Goal: Task Accomplishment & Management: Use online tool/utility

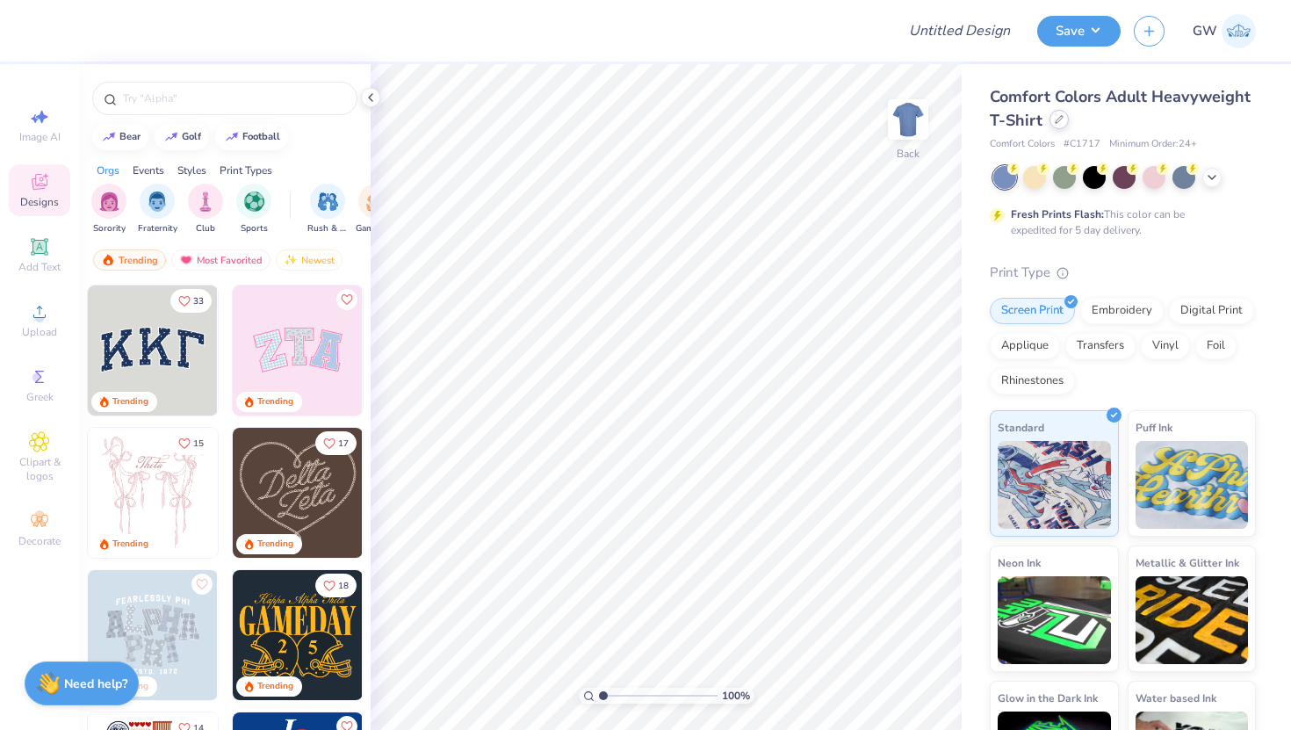
click at [1065, 118] on div at bounding box center [1058, 119] width 19 height 19
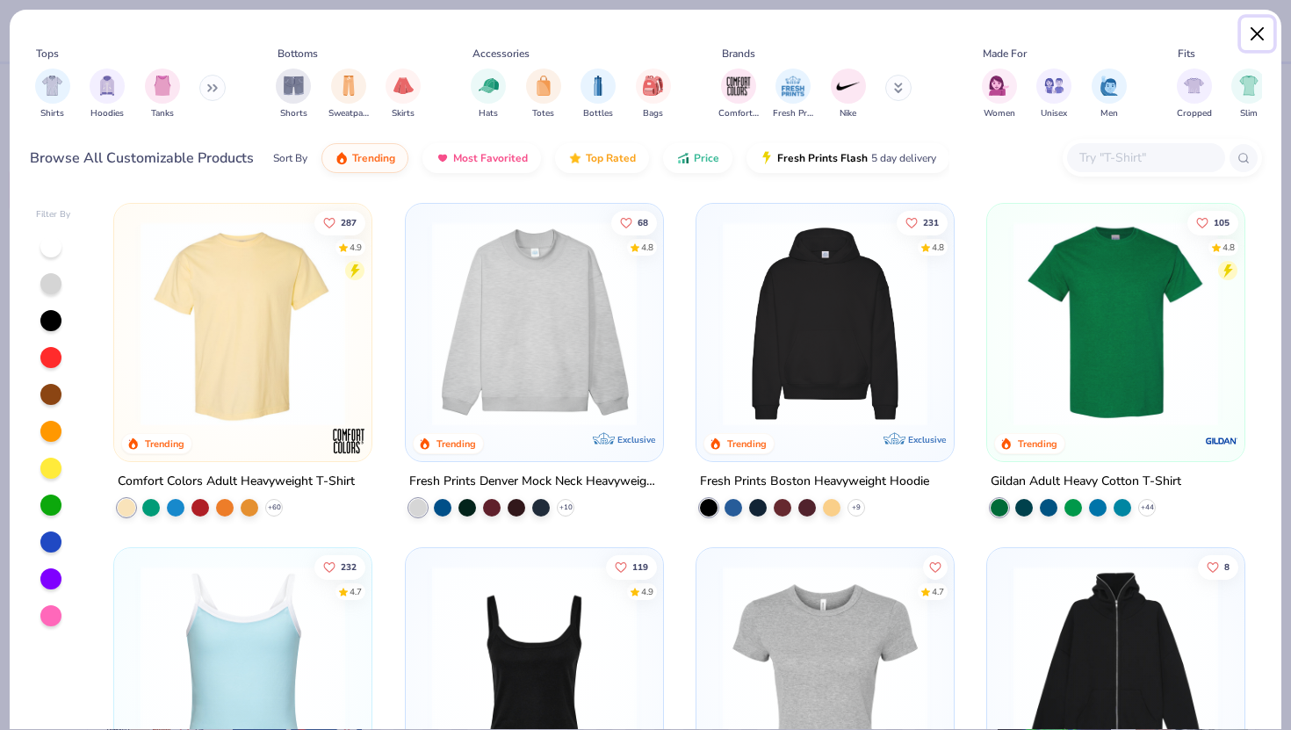
click at [1257, 40] on button "Close" at bounding box center [1257, 34] width 33 height 33
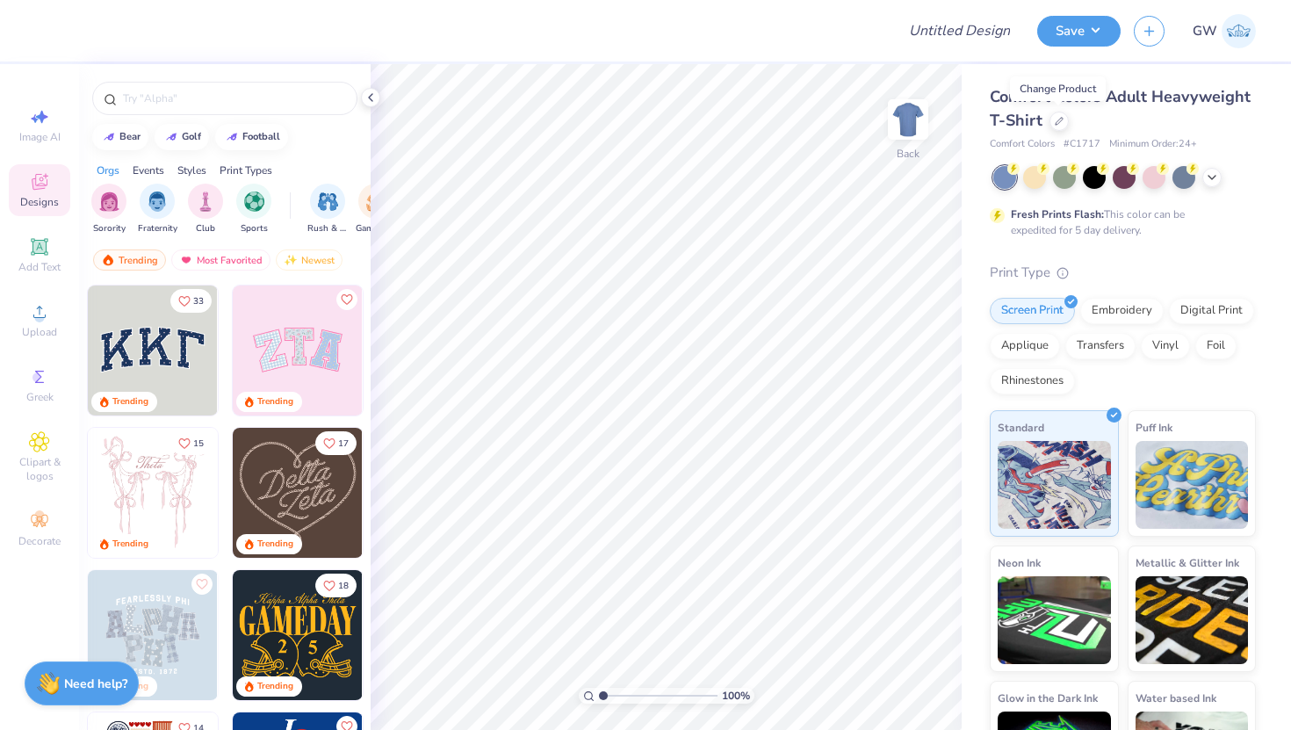
click at [1218, 169] on div at bounding box center [1124, 177] width 263 height 23
click at [1210, 171] on icon at bounding box center [1212, 176] width 14 height 14
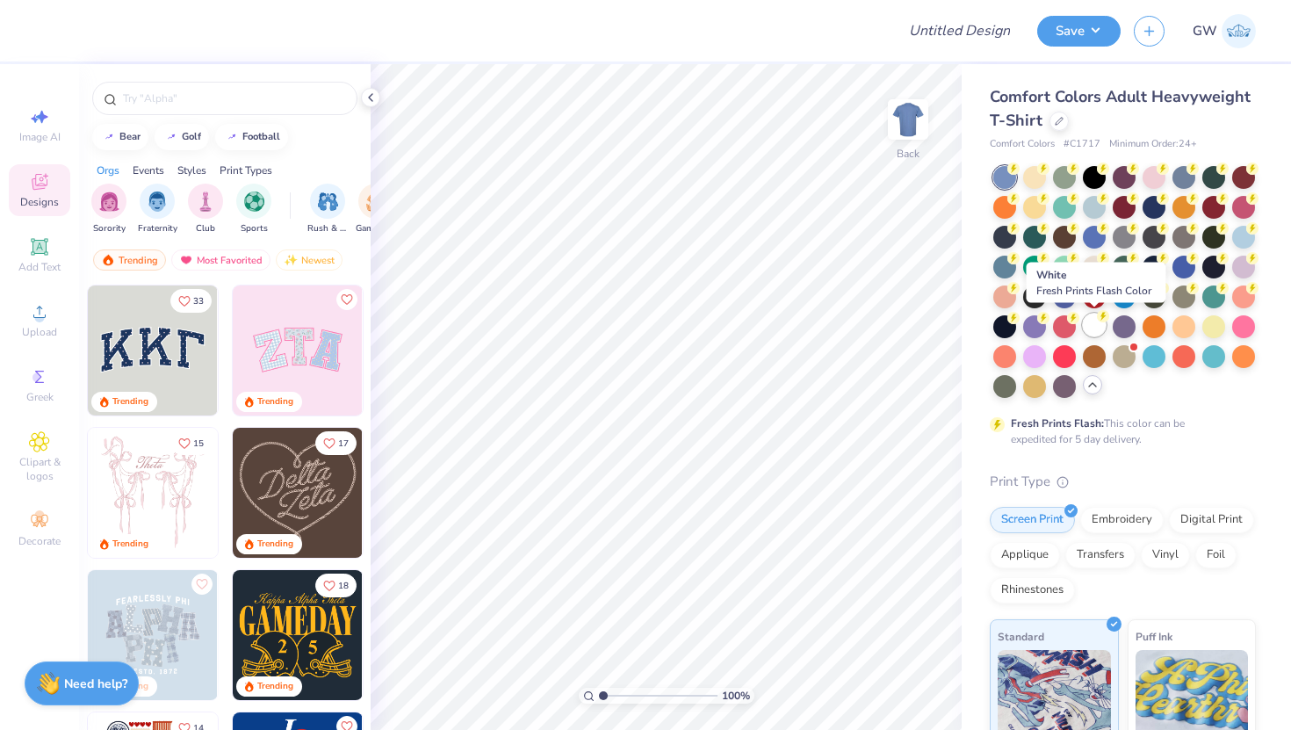
click at [1094, 330] on div at bounding box center [1094, 325] width 23 height 23
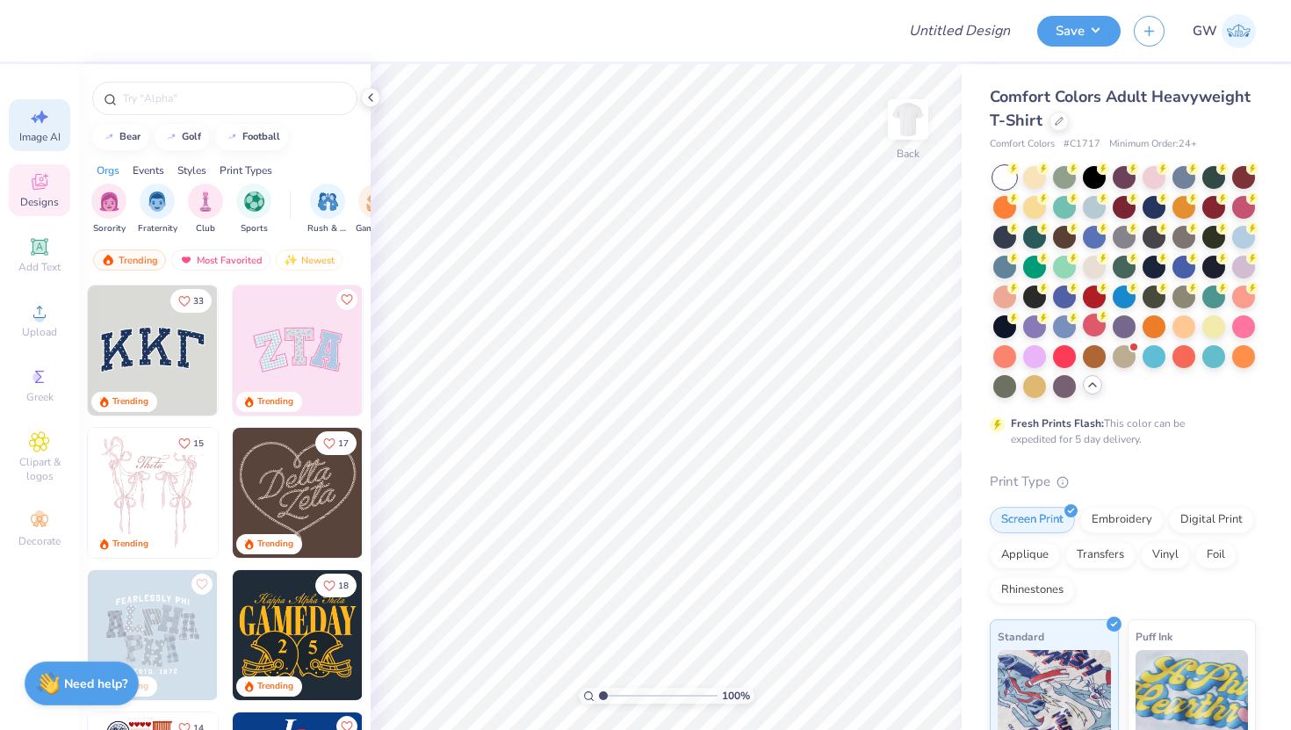
click at [39, 127] on div "Image AI" at bounding box center [39, 125] width 61 height 52
select select "4"
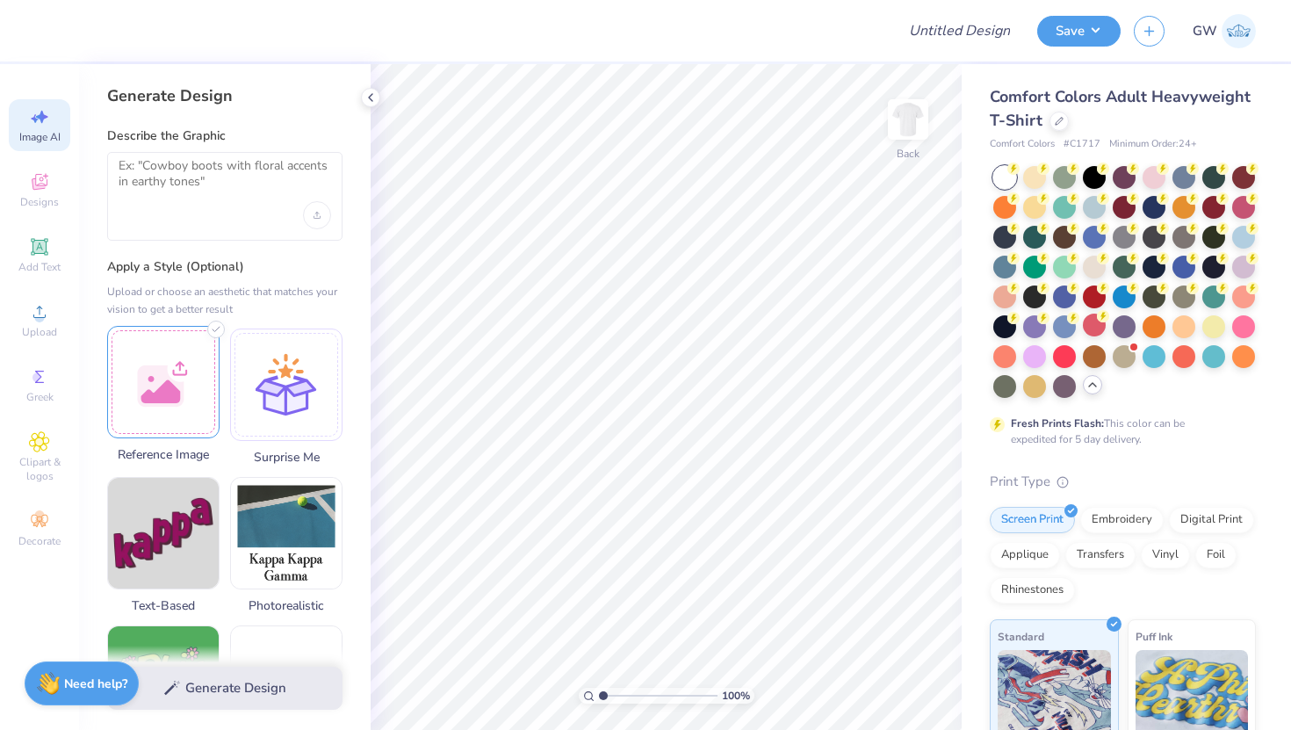
click at [166, 387] on div at bounding box center [163, 382] width 112 height 112
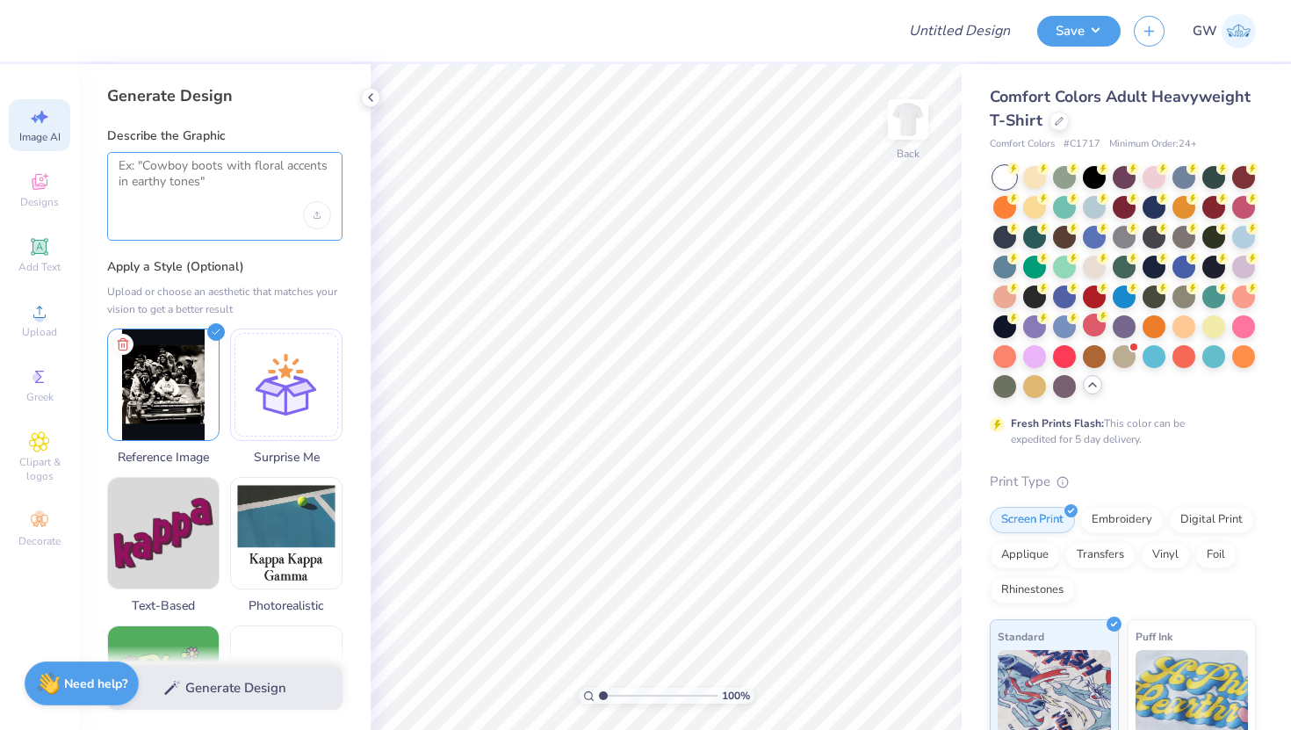
click at [244, 193] on textarea at bounding box center [225, 180] width 213 height 44
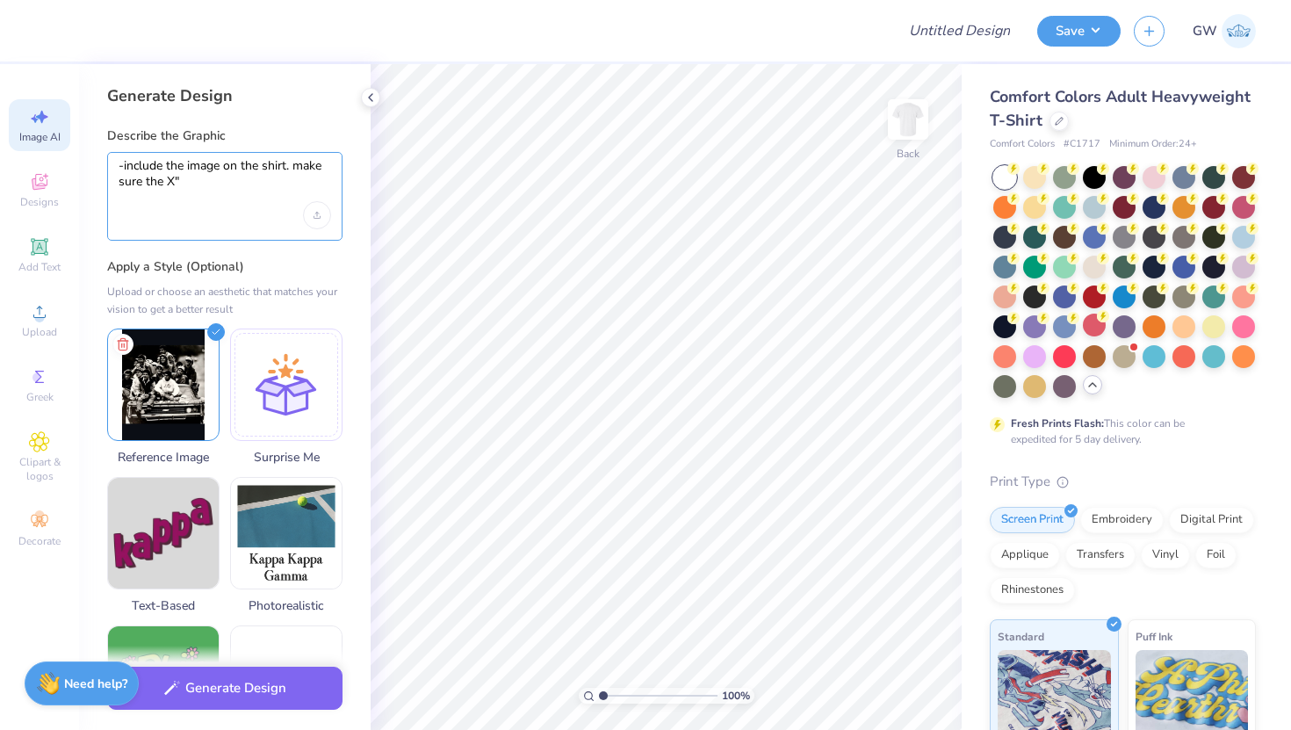
click at [164, 185] on textarea "-include the image on the shirt. make sure the X"" at bounding box center [225, 180] width 213 height 44
click at [249, 184] on textarea "-include the image on the shirt. make sure the "X"" at bounding box center [225, 180] width 213 height 44
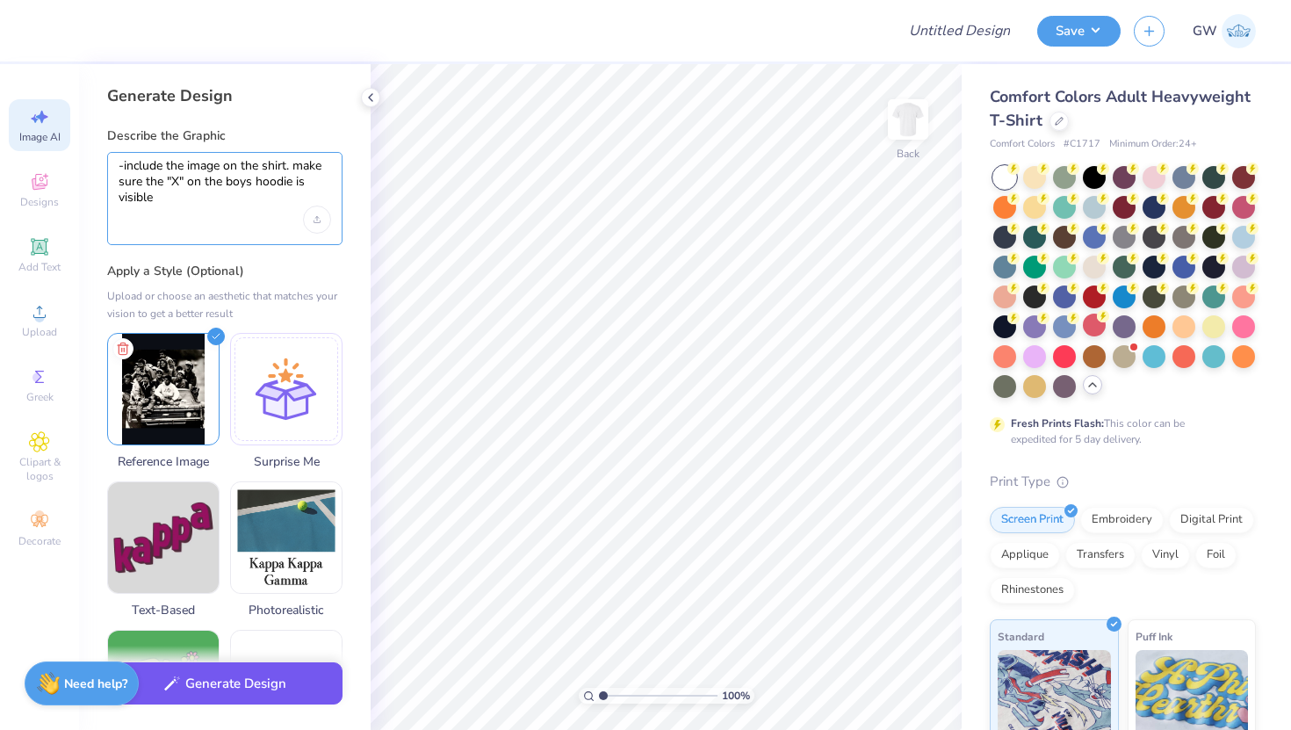
type textarea "-include the image on the shirt. make sure the "X" on the boys hoodie is visible"
click at [276, 691] on button "Generate Design" at bounding box center [224, 683] width 235 height 43
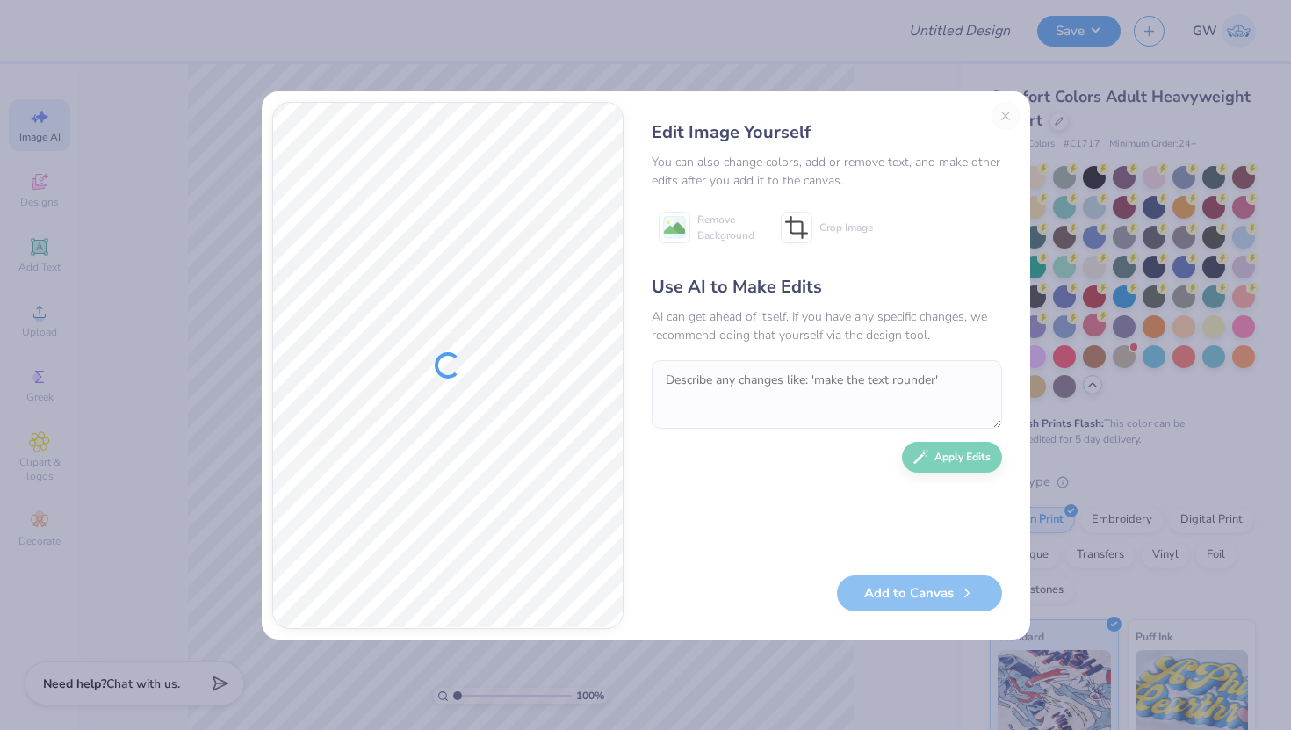
click at [1007, 120] on div "Edit Image Yourself You can also change colors, add or remove text, and make ot…" at bounding box center [827, 365] width 386 height 527
click at [1005, 121] on div "Edit Image Yourself You can also change colors, add or remove text, and make ot…" at bounding box center [827, 365] width 386 height 527
click at [1005, 120] on div "Edit Image Yourself You can also change colors, add or remove text, and make ot…" at bounding box center [827, 365] width 386 height 527
click at [1005, 114] on div "Edit Image Yourself You can also change colors, add or remove text, and make ot…" at bounding box center [827, 365] width 386 height 527
click at [979, 137] on div "Edit Image Yourself" at bounding box center [827, 132] width 350 height 26
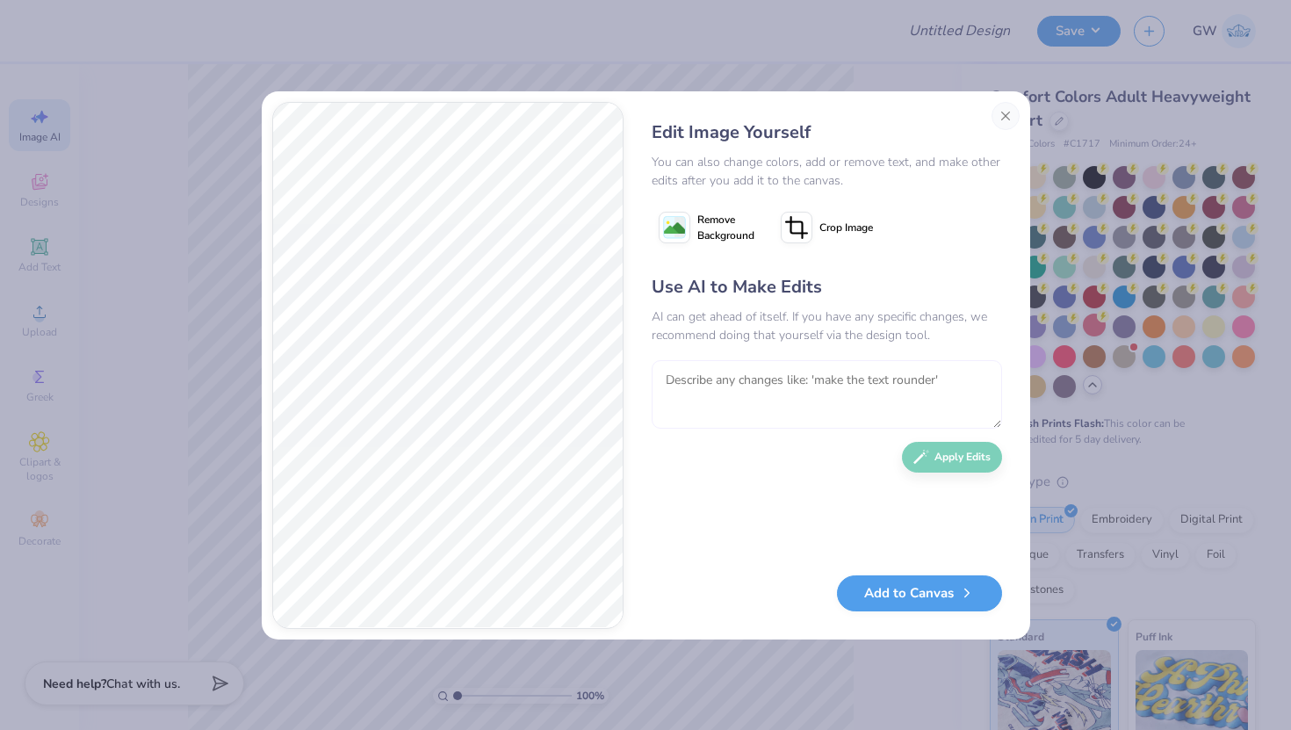
click at [788, 376] on textarea at bounding box center [827, 394] width 350 height 68
type textarea "i"
type textarea "change the x to be chi phi's letters"
click at [960, 456] on button "Apply Edits" at bounding box center [952, 452] width 100 height 31
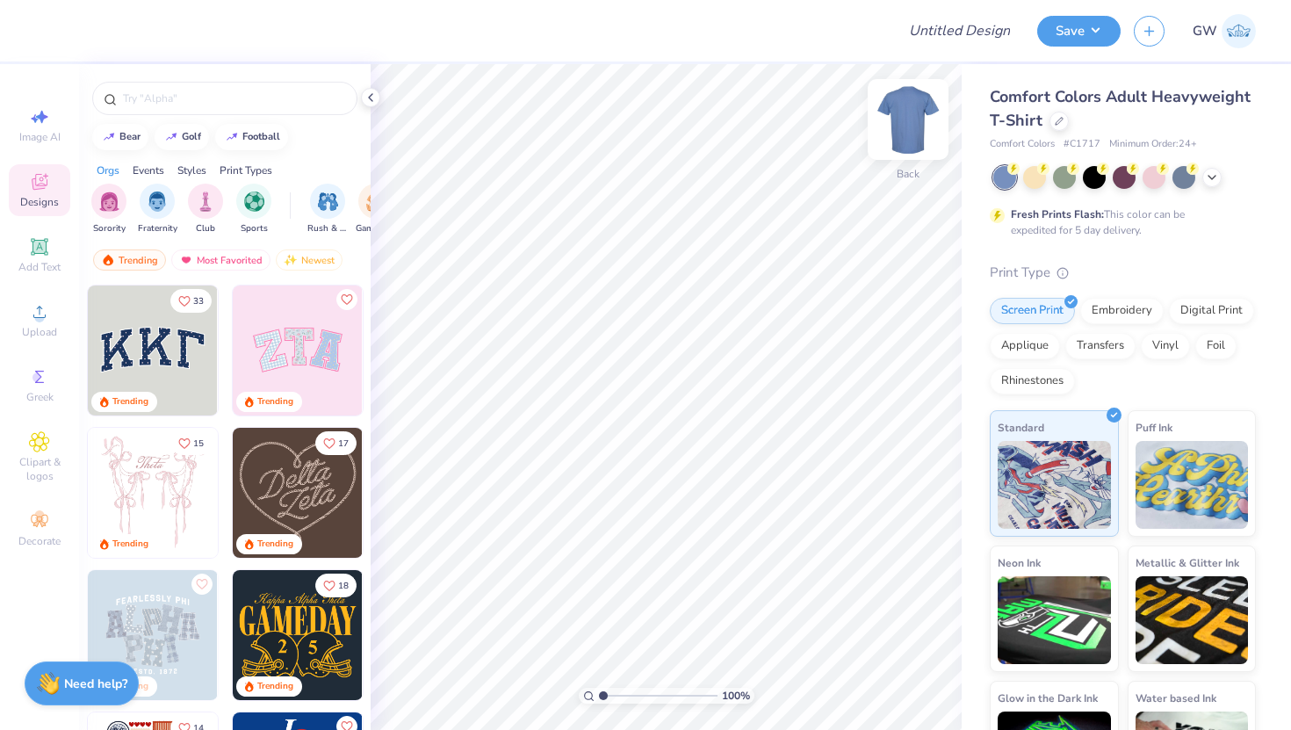
click at [912, 134] on img at bounding box center [908, 119] width 70 height 70
click at [1202, 173] on div at bounding box center [1211, 175] width 19 height 19
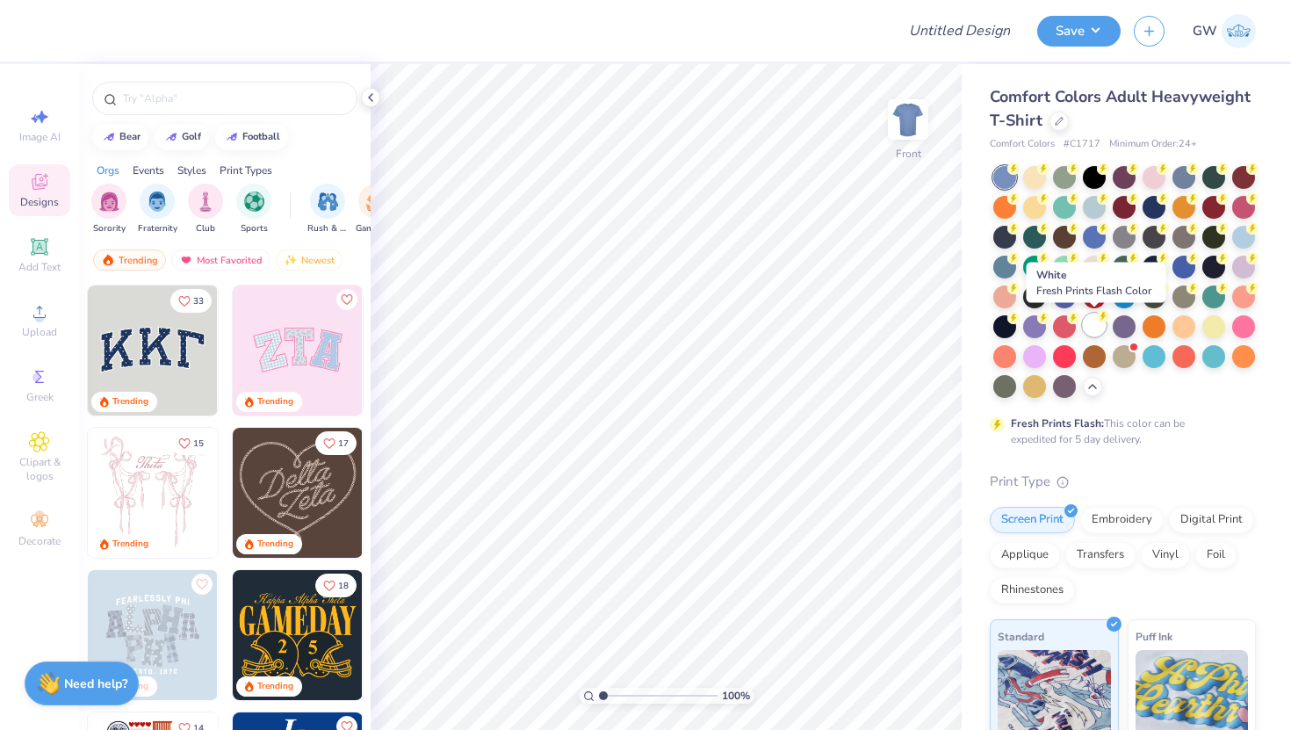
click at [1020, 175] on circle at bounding box center [1013, 168] width 12 height 12
click at [890, 111] on img at bounding box center [908, 119] width 70 height 70
click at [914, 50] on div "Design Title" at bounding box center [959, 30] width 129 height 61
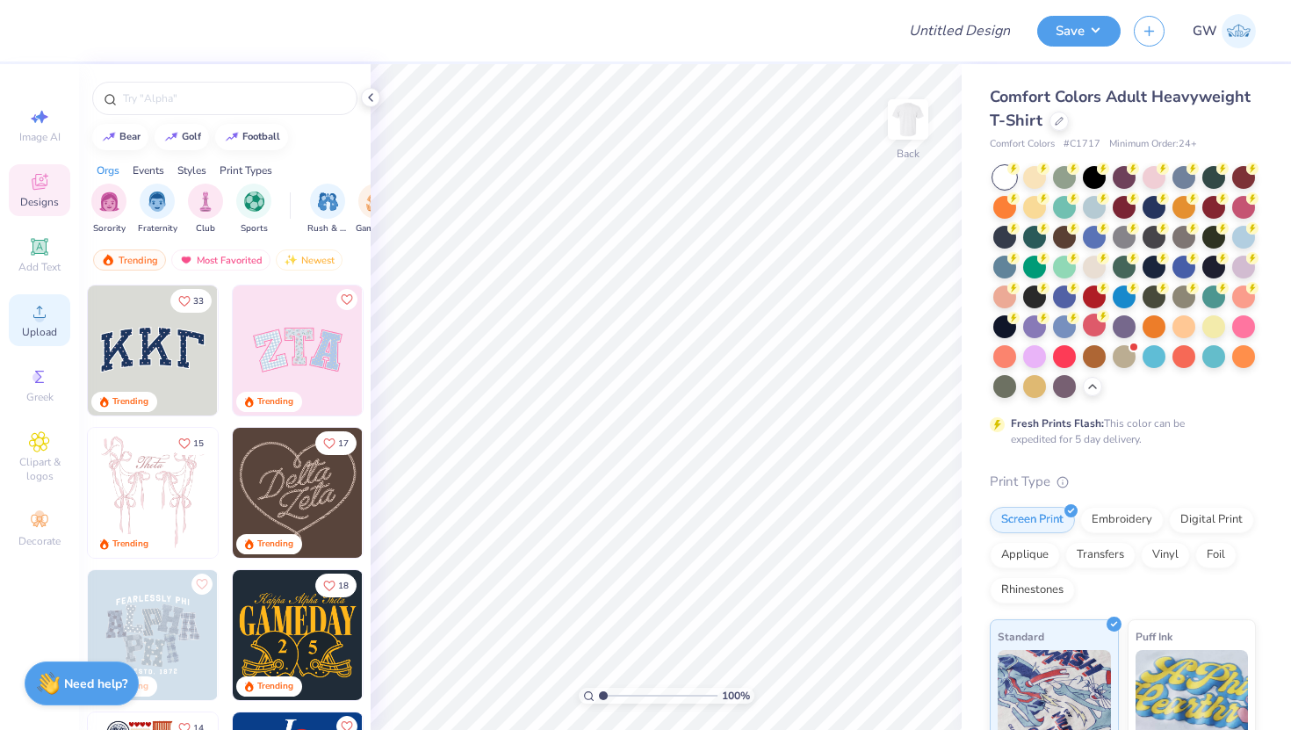
click at [37, 318] on circle at bounding box center [39, 318] width 10 height 10
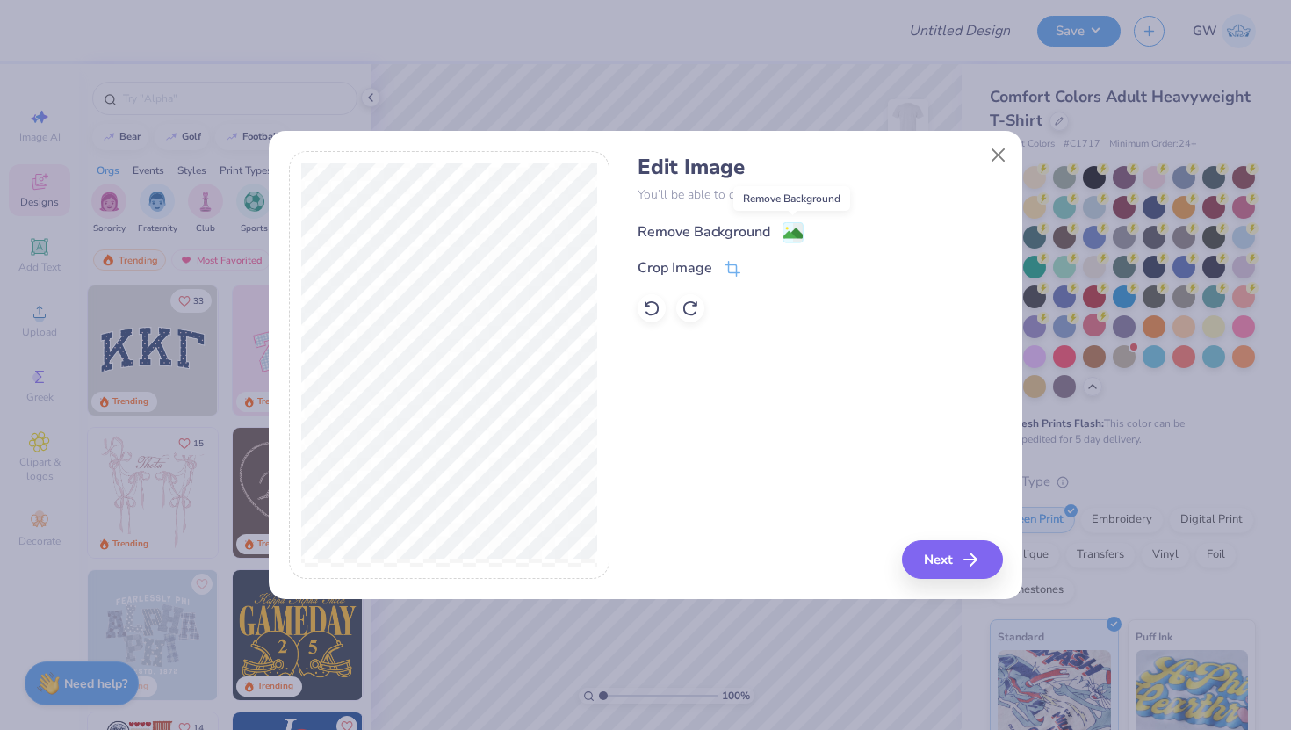
click at [790, 233] on image at bounding box center [792, 233] width 19 height 19
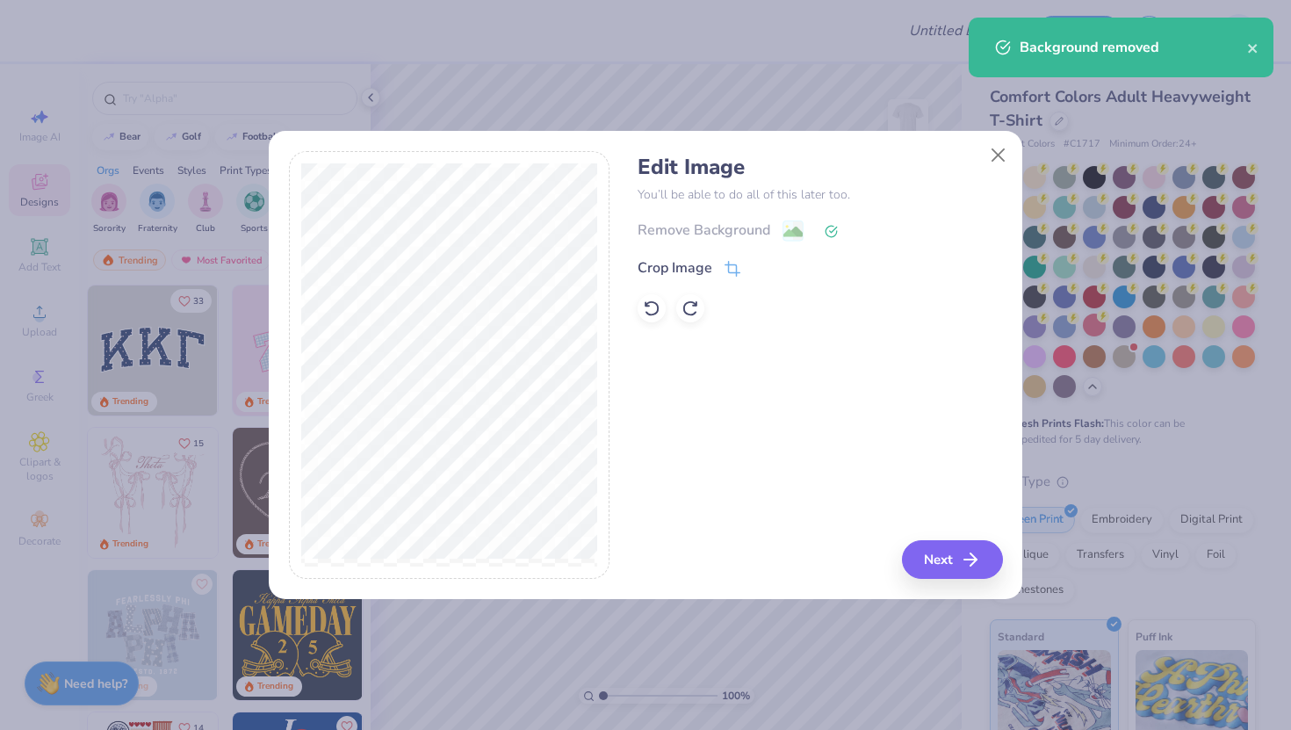
click at [790, 231] on div "Remove Background" at bounding box center [820, 231] width 364 height 22
click at [833, 233] on icon at bounding box center [831, 231] width 13 height 13
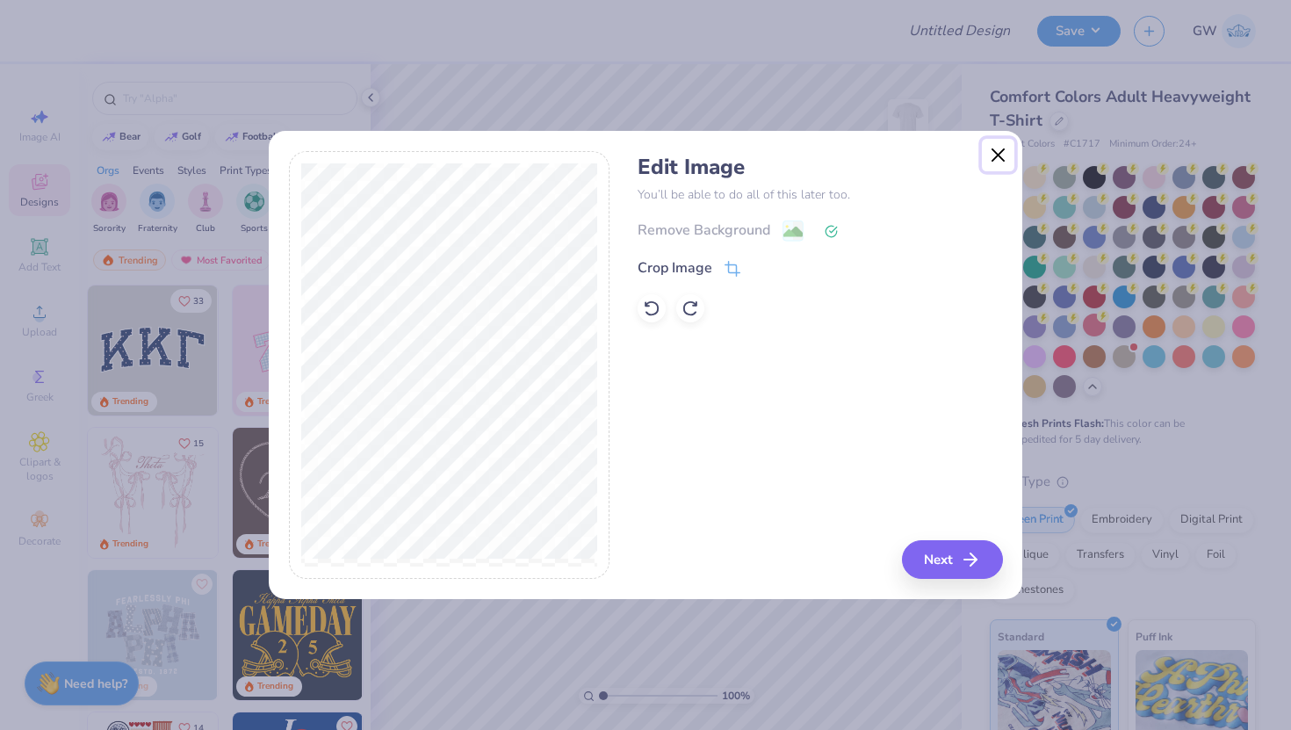
click at [998, 148] on button "Close" at bounding box center [998, 155] width 33 height 33
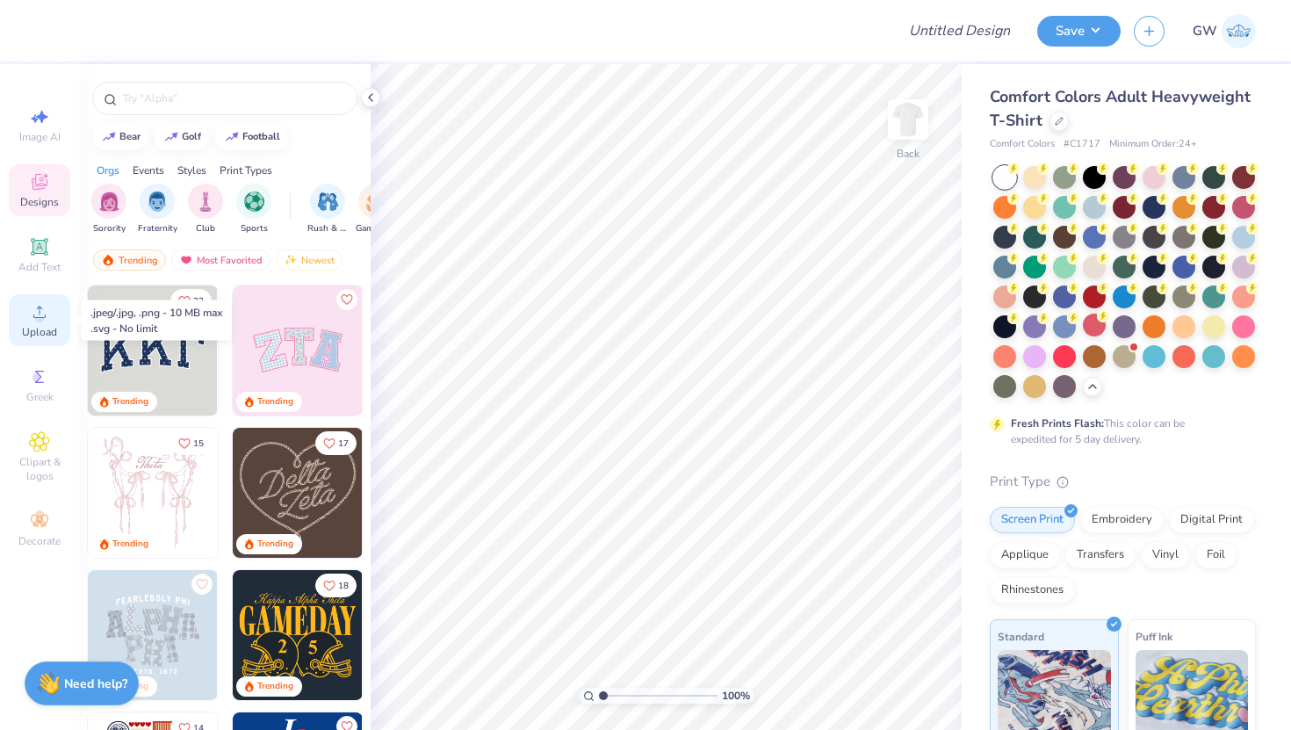
click at [54, 329] on span "Upload" at bounding box center [39, 332] width 35 height 14
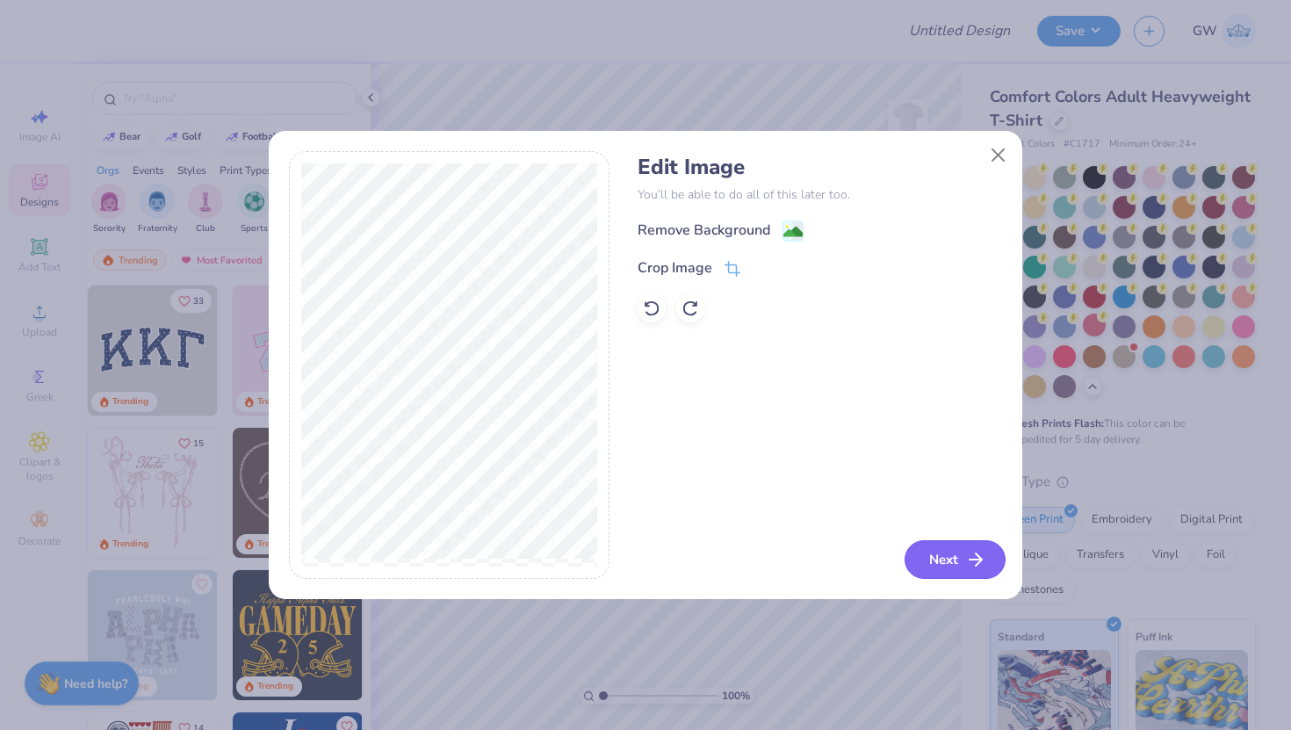
click at [931, 552] on button "Next" at bounding box center [955, 559] width 101 height 39
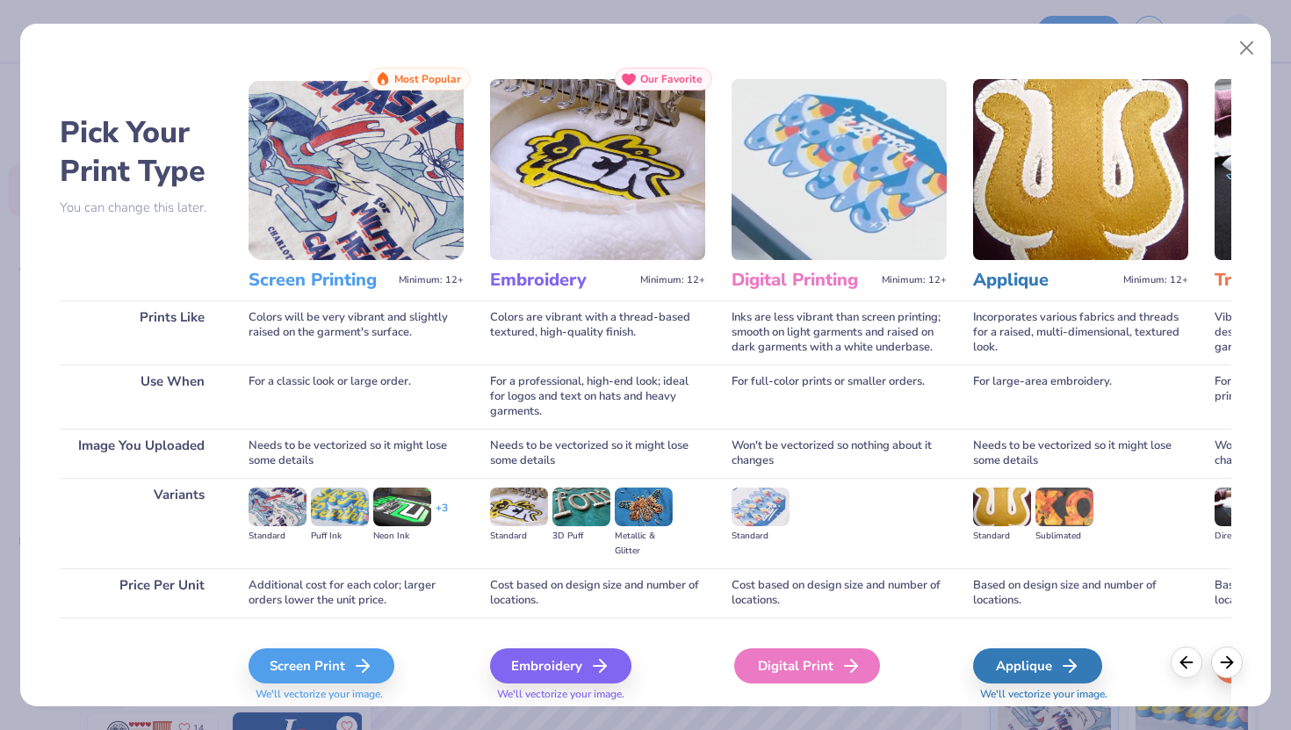
click at [815, 662] on div "Digital Print" at bounding box center [807, 665] width 146 height 35
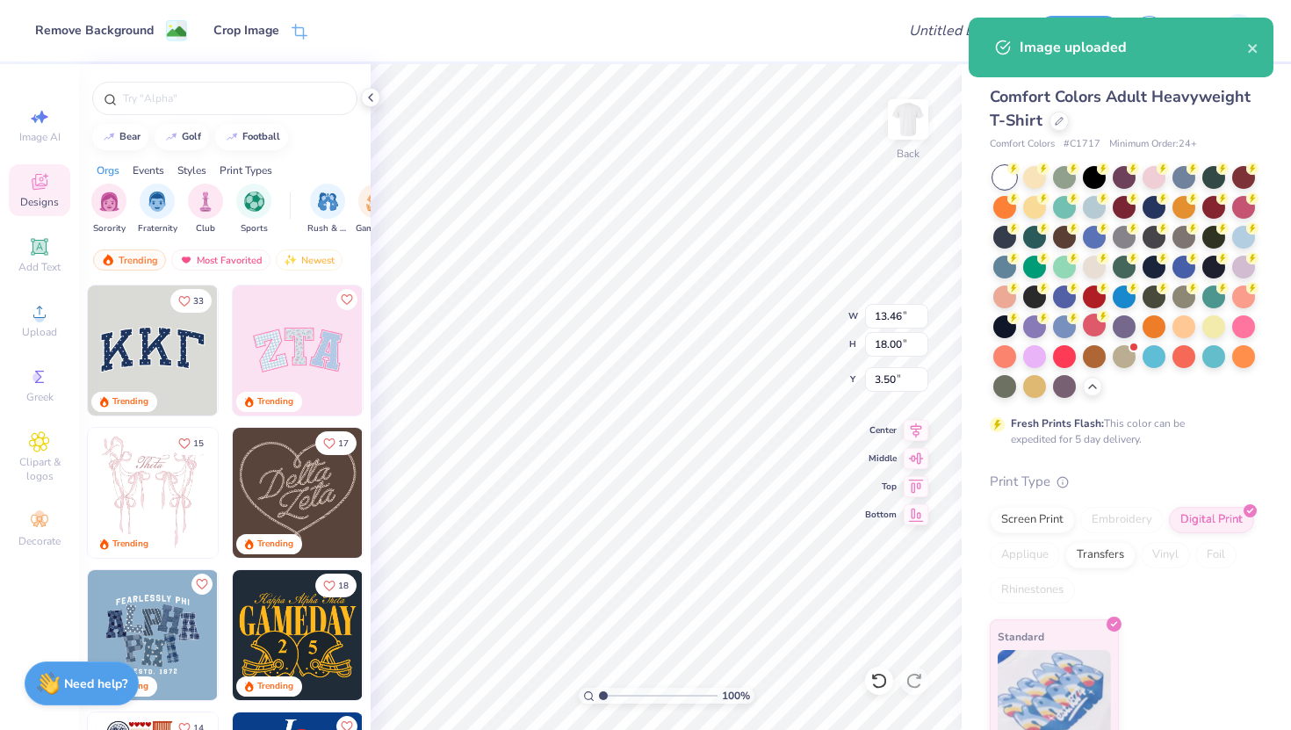
type input "7.32"
type input "9.78"
type input "9.13"
type input "12.20"
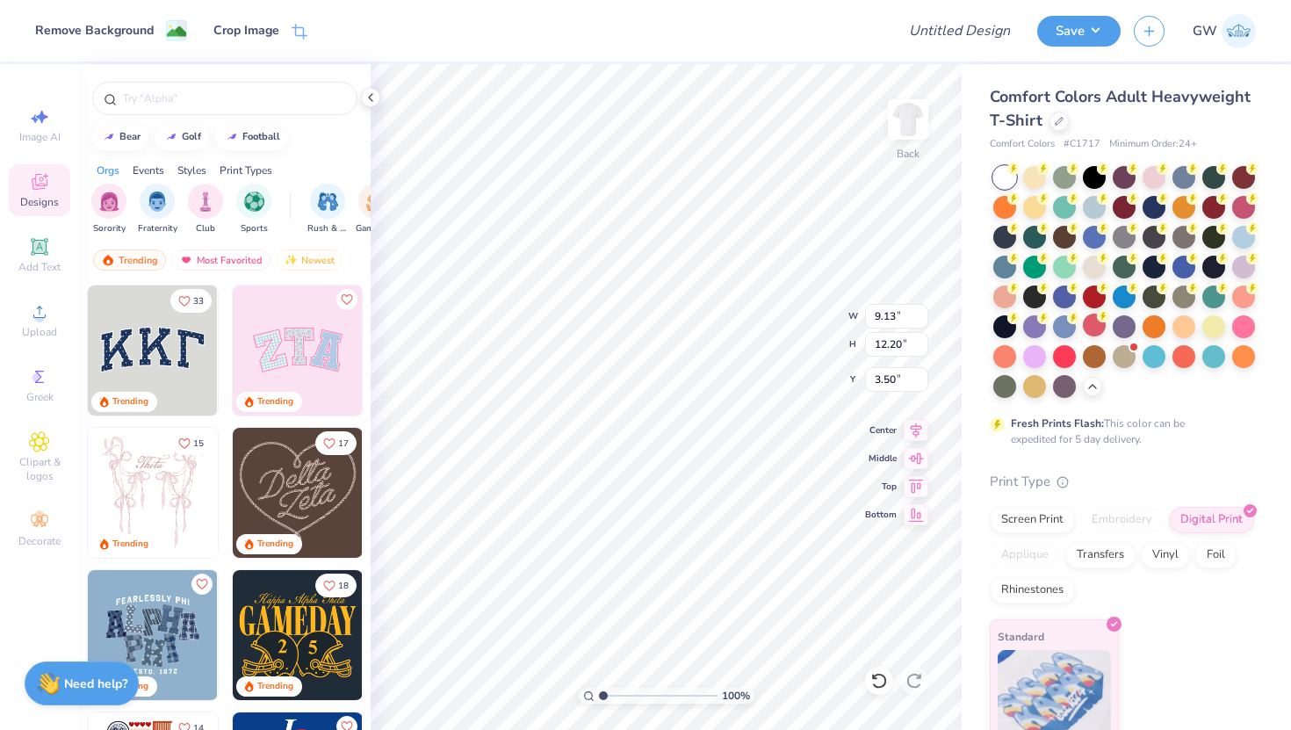
type input "3.00"
